Goal: Transaction & Acquisition: Subscribe to service/newsletter

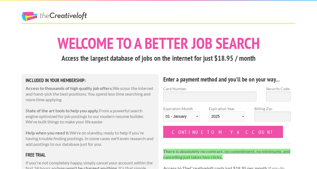
click at [122, 81] on h5 "Included in Your Membership:" at bounding box center [90, 80] width 129 height 5
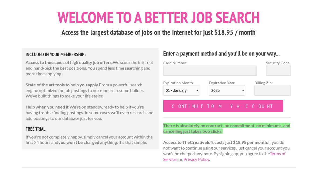
scroll to position [30, 0]
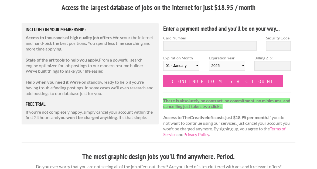
scroll to position [52, 0]
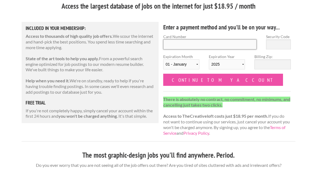
click at [207, 43] on input "Card Number" at bounding box center [209, 44] width 93 height 10
type input "[CREDIT_CARD_NUMBER]"
type input "430"
select select "05"
select select "2030"
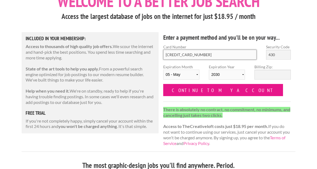
scroll to position [27, 0]
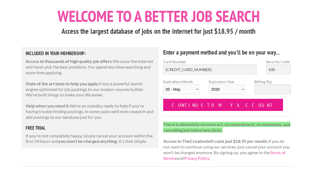
click at [191, 102] on input "Continue to my account" at bounding box center [223, 105] width 120 height 12
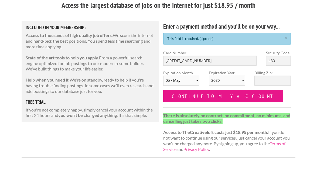
scroll to position [39, 0]
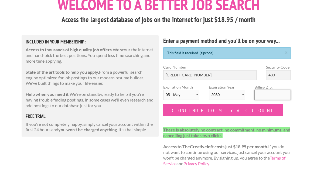
click at [260, 92] on input "Billing Zip:" at bounding box center [272, 95] width 36 height 10
type input "30305"
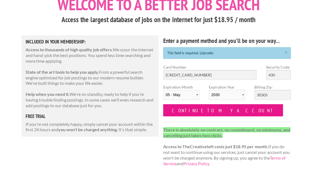
click at [225, 108] on input "Continue to my account" at bounding box center [223, 110] width 120 height 12
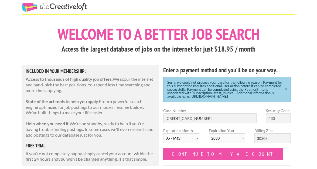
scroll to position [9, 0]
